Goal: Information Seeking & Learning: Learn about a topic

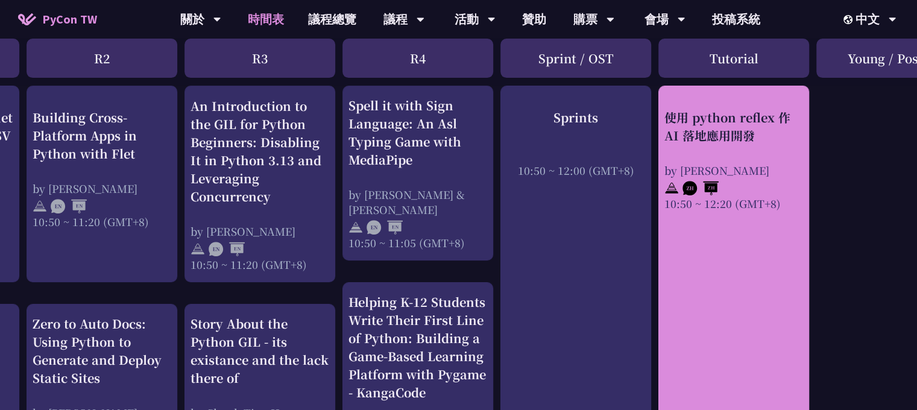
scroll to position [482, 363]
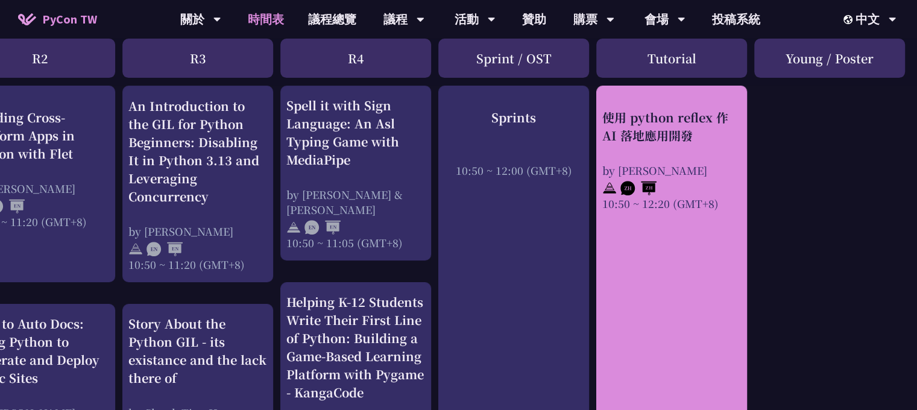
click at [675, 250] on link "使用 python reflex 作 AI 落地應用開發 by [PERSON_NAME] 10:50 ~ 12:20 (GMT+8)" at bounding box center [671, 307] width 139 height 423
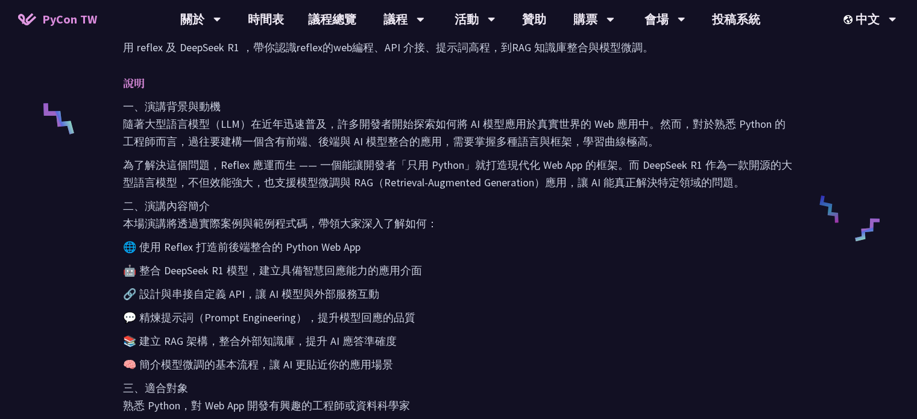
scroll to position [321, 0]
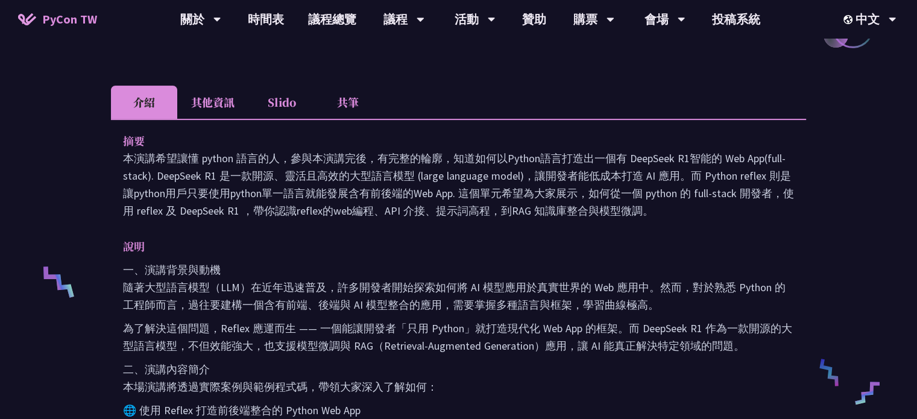
click at [345, 101] on li "共筆" at bounding box center [348, 102] width 66 height 33
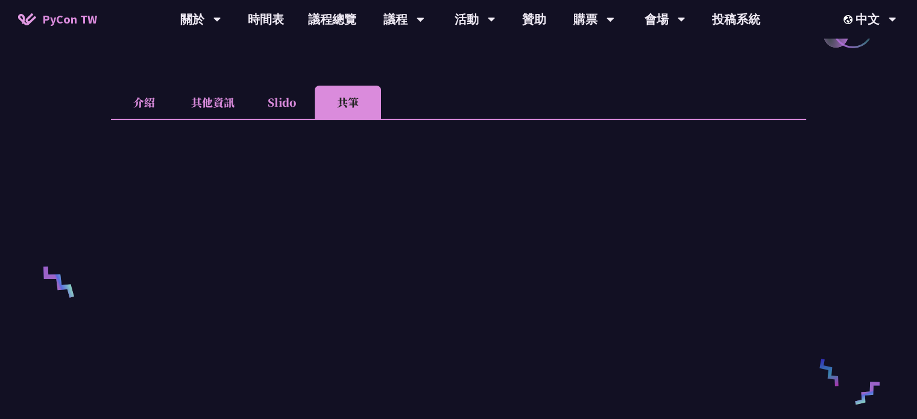
click at [292, 103] on li "Slido" at bounding box center [281, 102] width 66 height 33
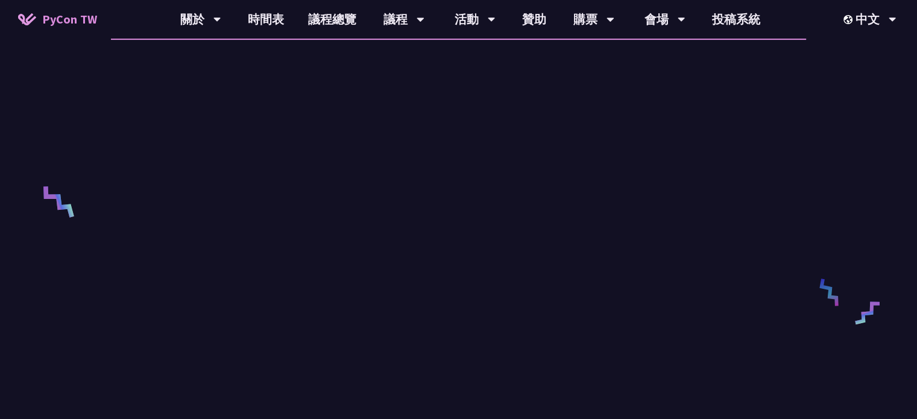
scroll to position [241, 0]
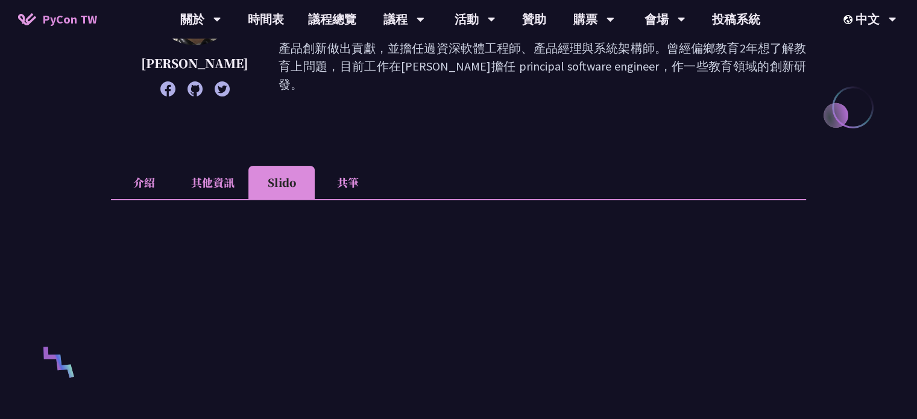
click at [341, 183] on li "共筆" at bounding box center [348, 182] width 66 height 33
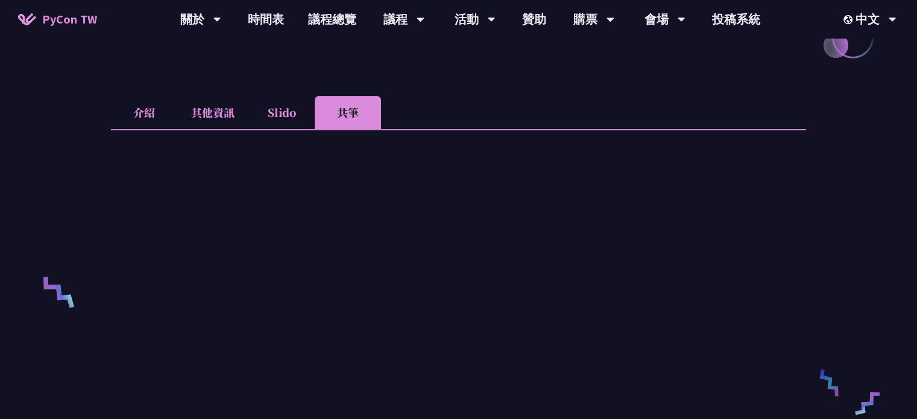
scroll to position [482, 0]
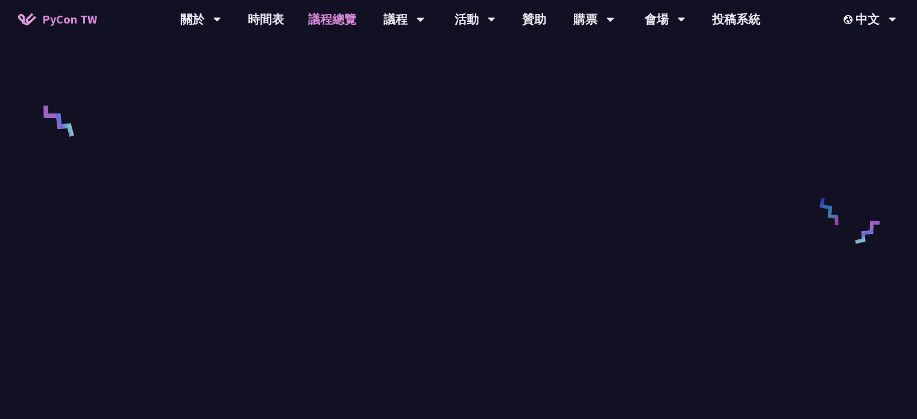
click at [341, 19] on link "議程總覽" at bounding box center [332, 19] width 72 height 39
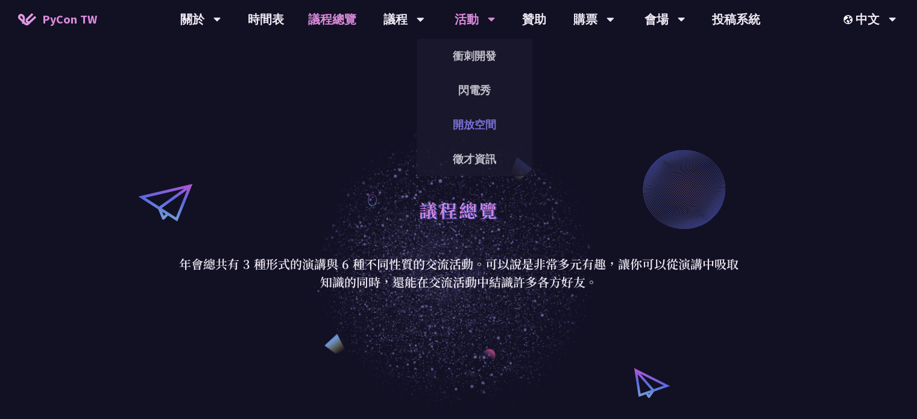
click at [486, 129] on link "開放空間" at bounding box center [474, 124] width 116 height 28
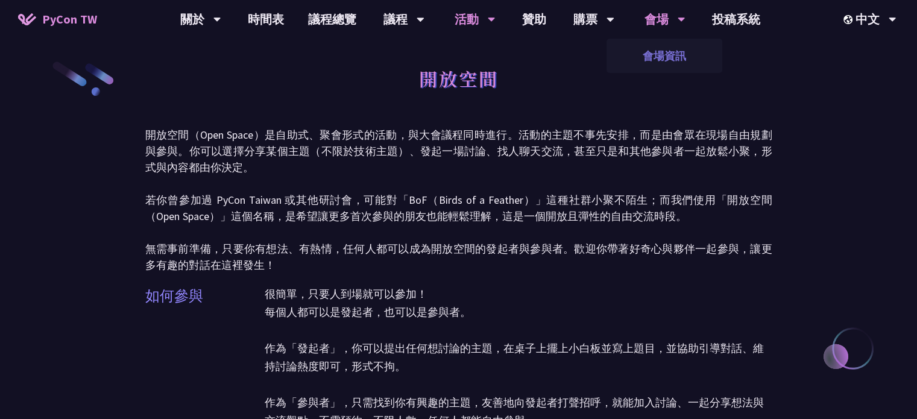
click at [663, 62] on link "會場資訊" at bounding box center [664, 56] width 116 height 28
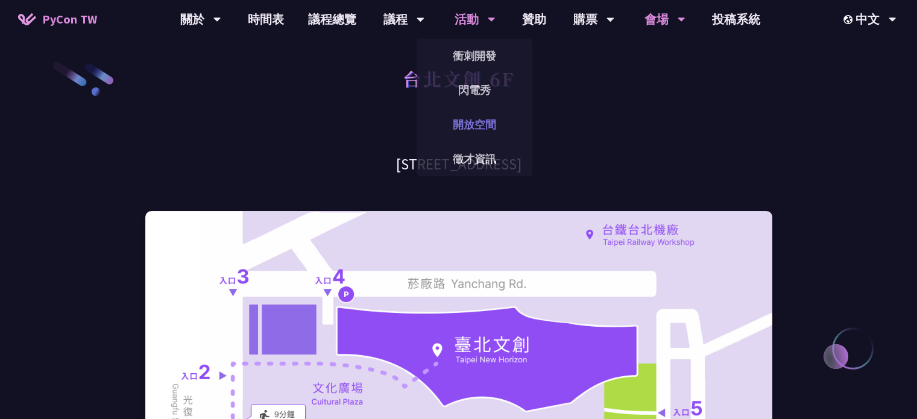
click at [470, 127] on link "開放空間" at bounding box center [474, 124] width 116 height 28
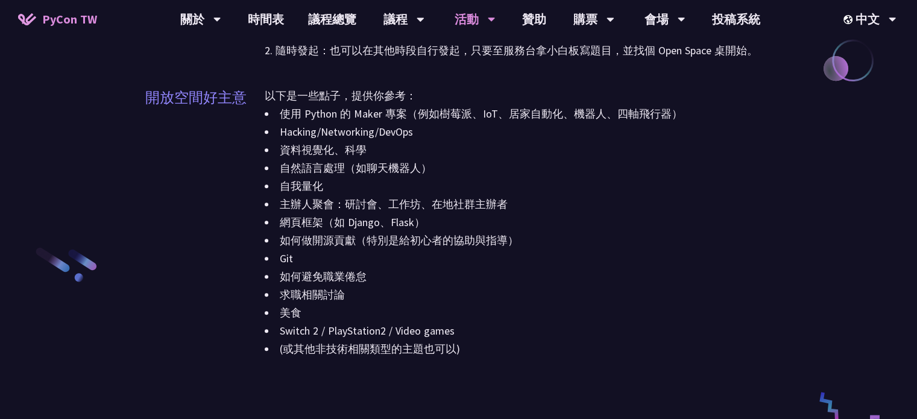
scroll to position [1286, 0]
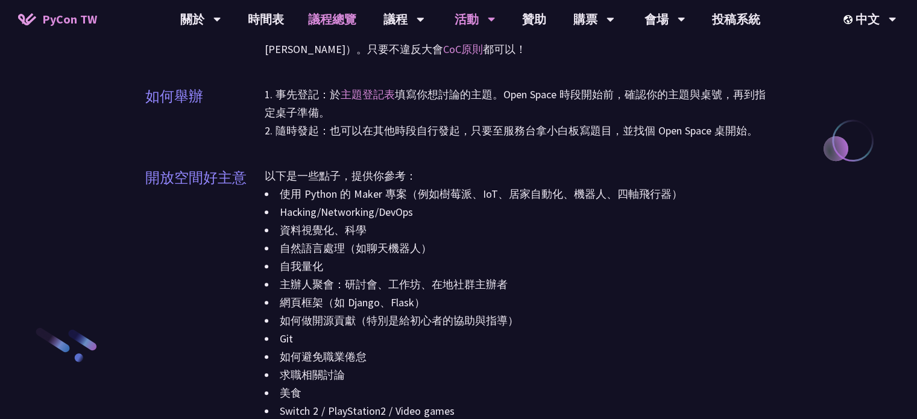
click at [312, 17] on link "議程總覽" at bounding box center [332, 19] width 72 height 39
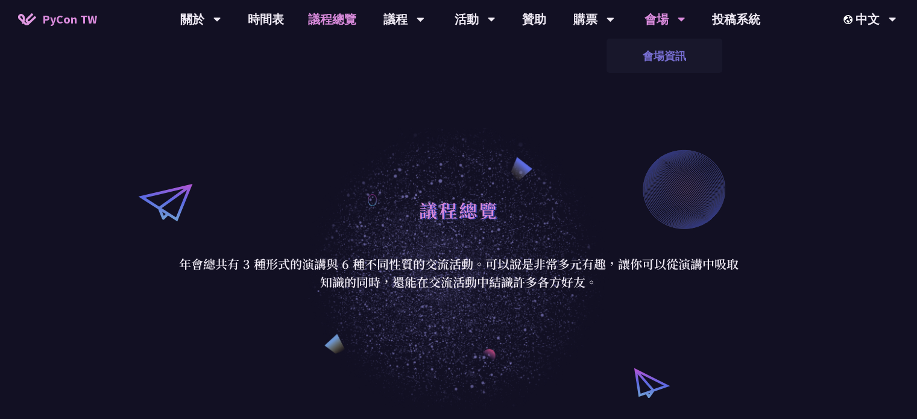
click at [668, 64] on link "會場資訊" at bounding box center [664, 56] width 116 height 28
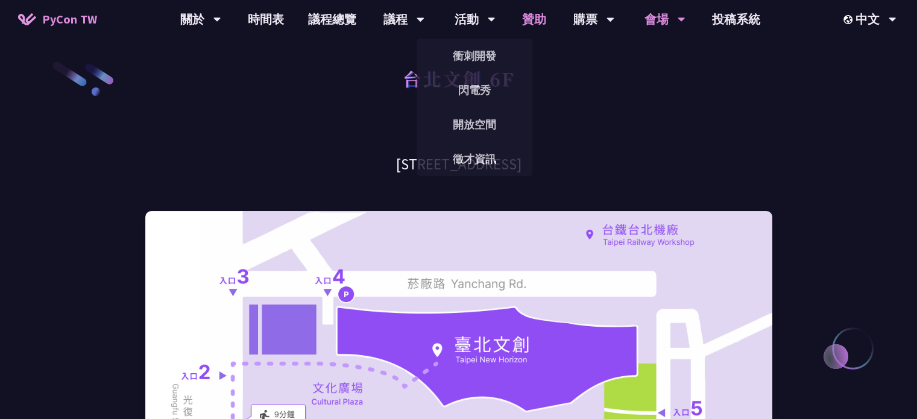
click at [534, 19] on link "贊助" at bounding box center [534, 19] width 48 height 39
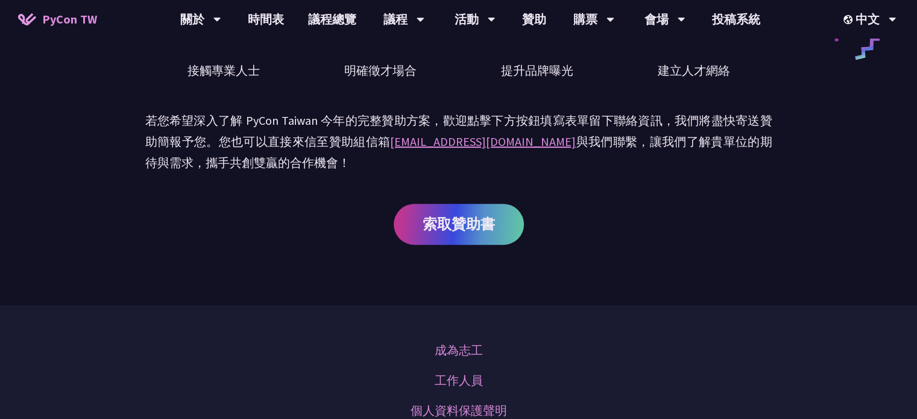
scroll to position [482, 0]
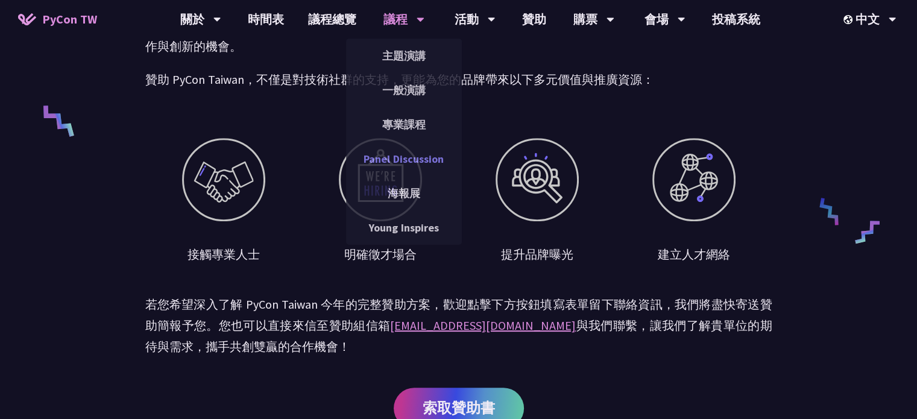
click at [405, 157] on link "Panel Discussion" at bounding box center [404, 159] width 116 height 28
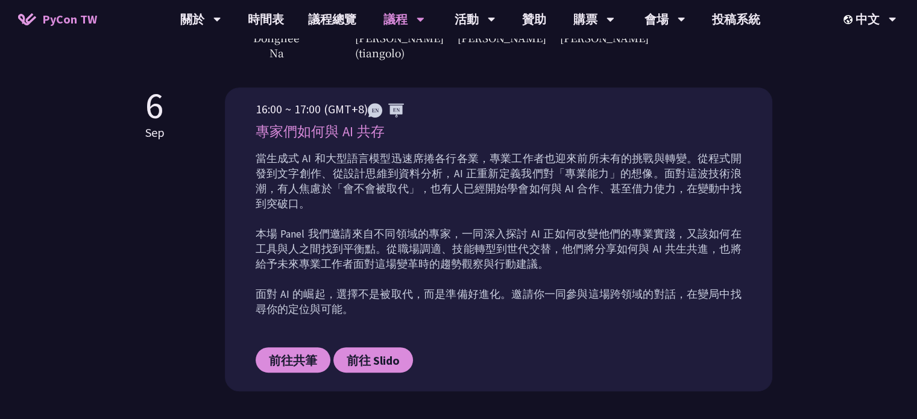
scroll to position [482, 0]
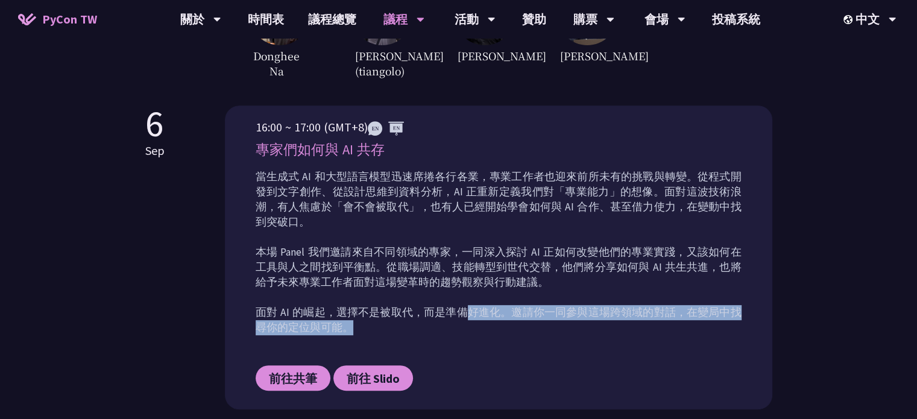
drag, startPoint x: 499, startPoint y: 295, endPoint x: 627, endPoint y: 303, distance: 128.7
click at [625, 303] on p "當生成式 AI 和大型語言模型迅速席捲各行各業，專業工作者也迎來前所未有的挑戰與轉變。從程式開發到文字創作、從設計思維到資料分析，AI 正重新定義我們對「專業…" at bounding box center [499, 252] width 486 height 166
click at [633, 303] on p "當生成式 AI 和大型語言模型迅速席捲各行各業，專業工作者也迎來前所未有的挑戰與轉變。從程式開發到文字創作、從設計思維到資料分析，AI 正重新定義我們對「專業…" at bounding box center [499, 252] width 486 height 166
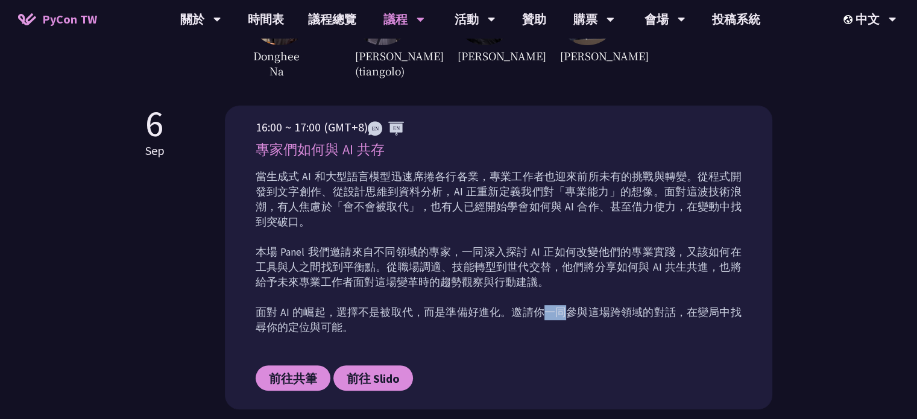
drag, startPoint x: 535, startPoint y: 291, endPoint x: 611, endPoint y: 298, distance: 76.8
click at [598, 297] on p "當生成式 AI 和大型語言模型迅速席捲各行各業，專業工作者也迎來前所未有的挑戰與轉變。從程式開發到文字創作、從設計思維到資料分析，AI 正重新定義我們對「專業…" at bounding box center [499, 252] width 486 height 166
click at [620, 298] on p "當生成式 AI 和大型語言模型迅速席捲各行各業，專業工作者也迎來前所未有的挑戰與轉變。從程式開發到文字創作、從設計思維到資料分析，AI 正重新定義我們對「專業…" at bounding box center [499, 252] width 486 height 166
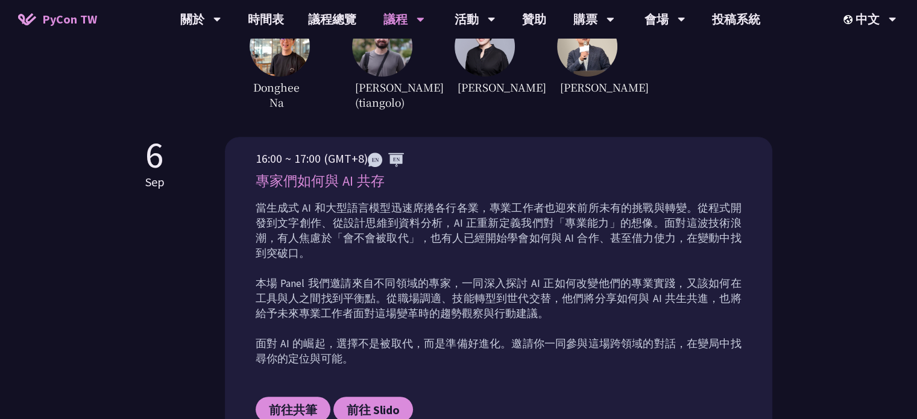
scroll to position [429, 0]
